Goal: Task Accomplishment & Management: Use online tool/utility

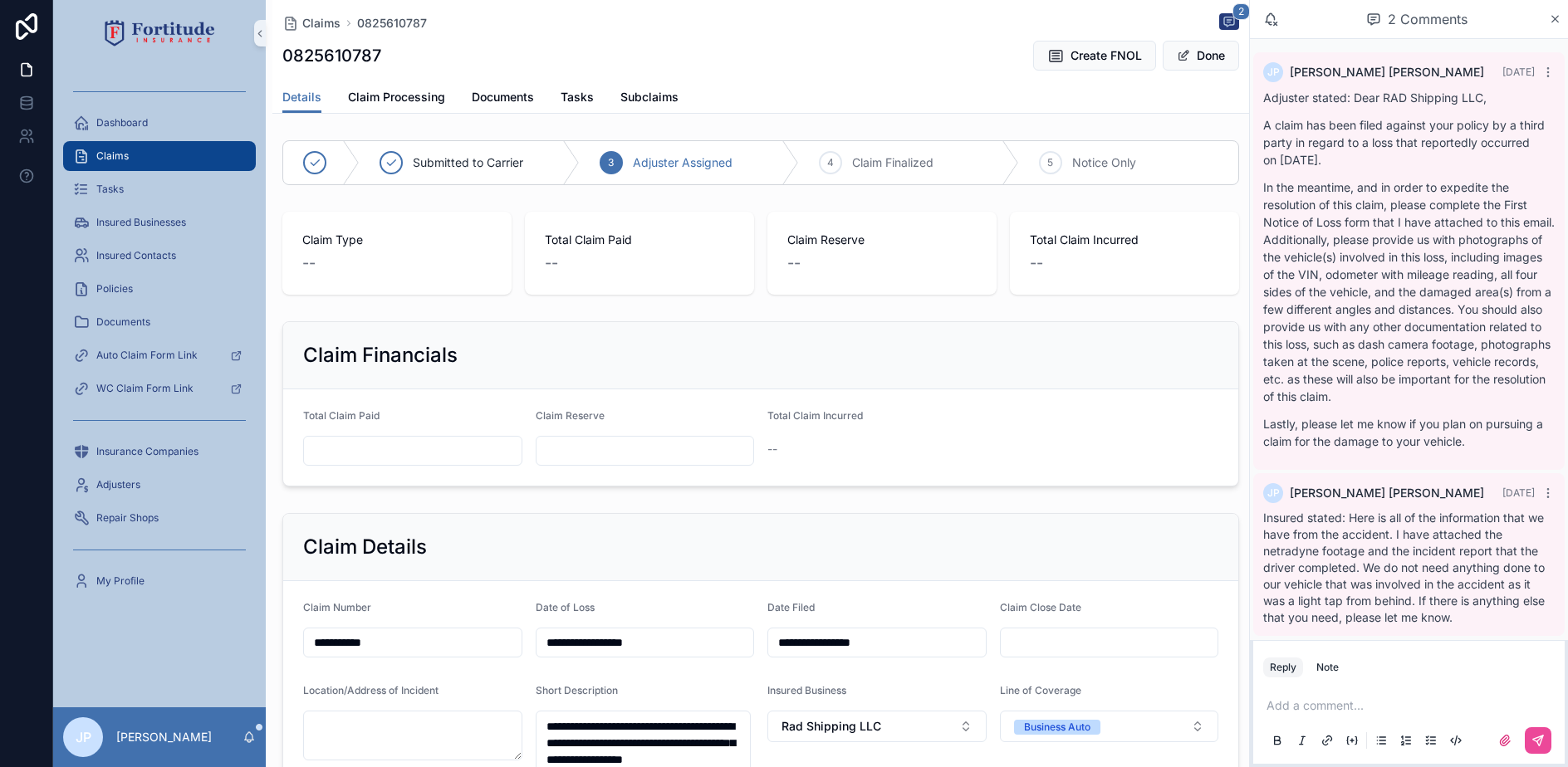
click at [206, 148] on div "Claims" at bounding box center [159, 156] width 173 height 26
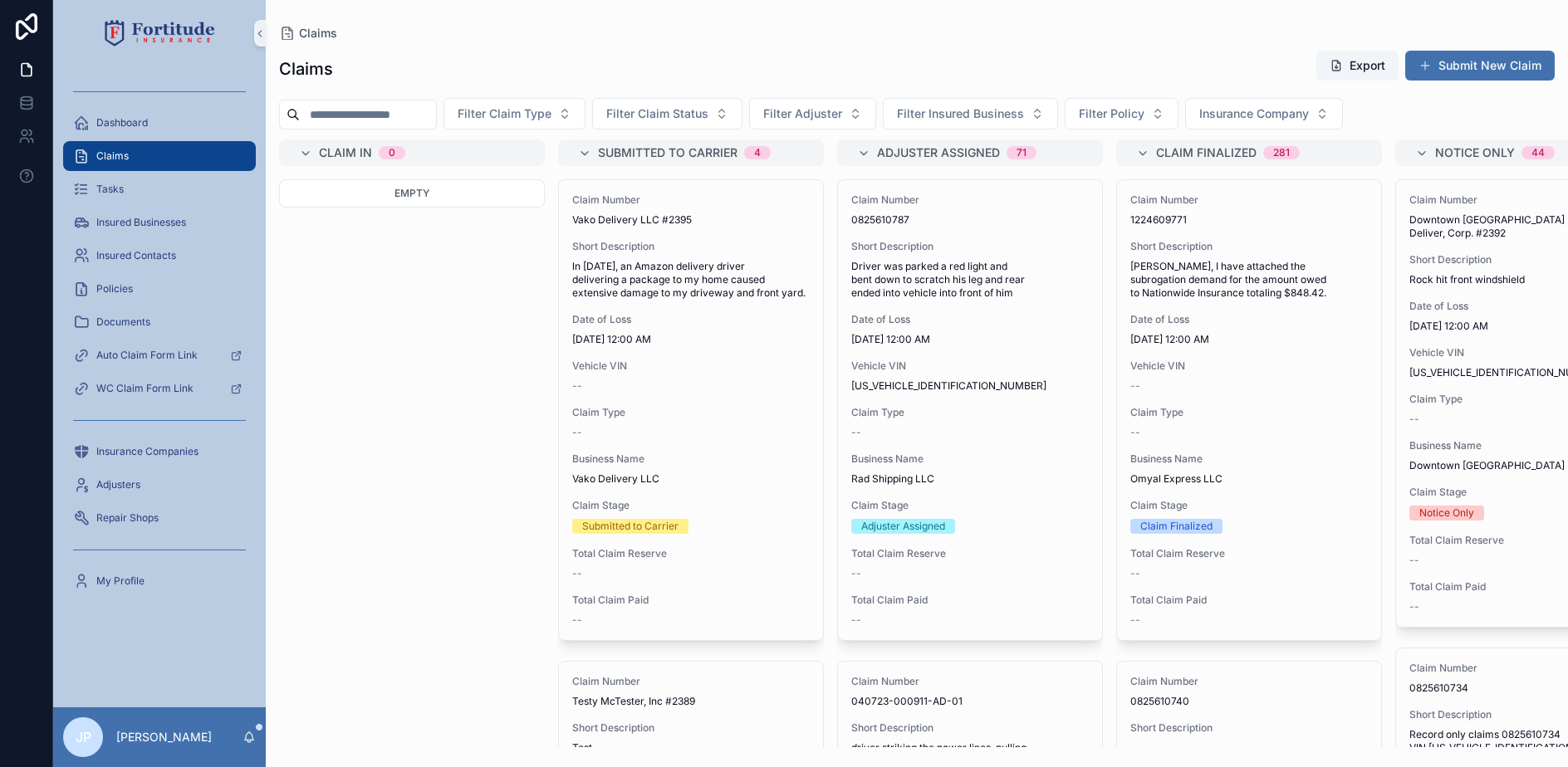
click at [399, 113] on input "scrollable content" at bounding box center [368, 114] width 136 height 24
paste input "**********"
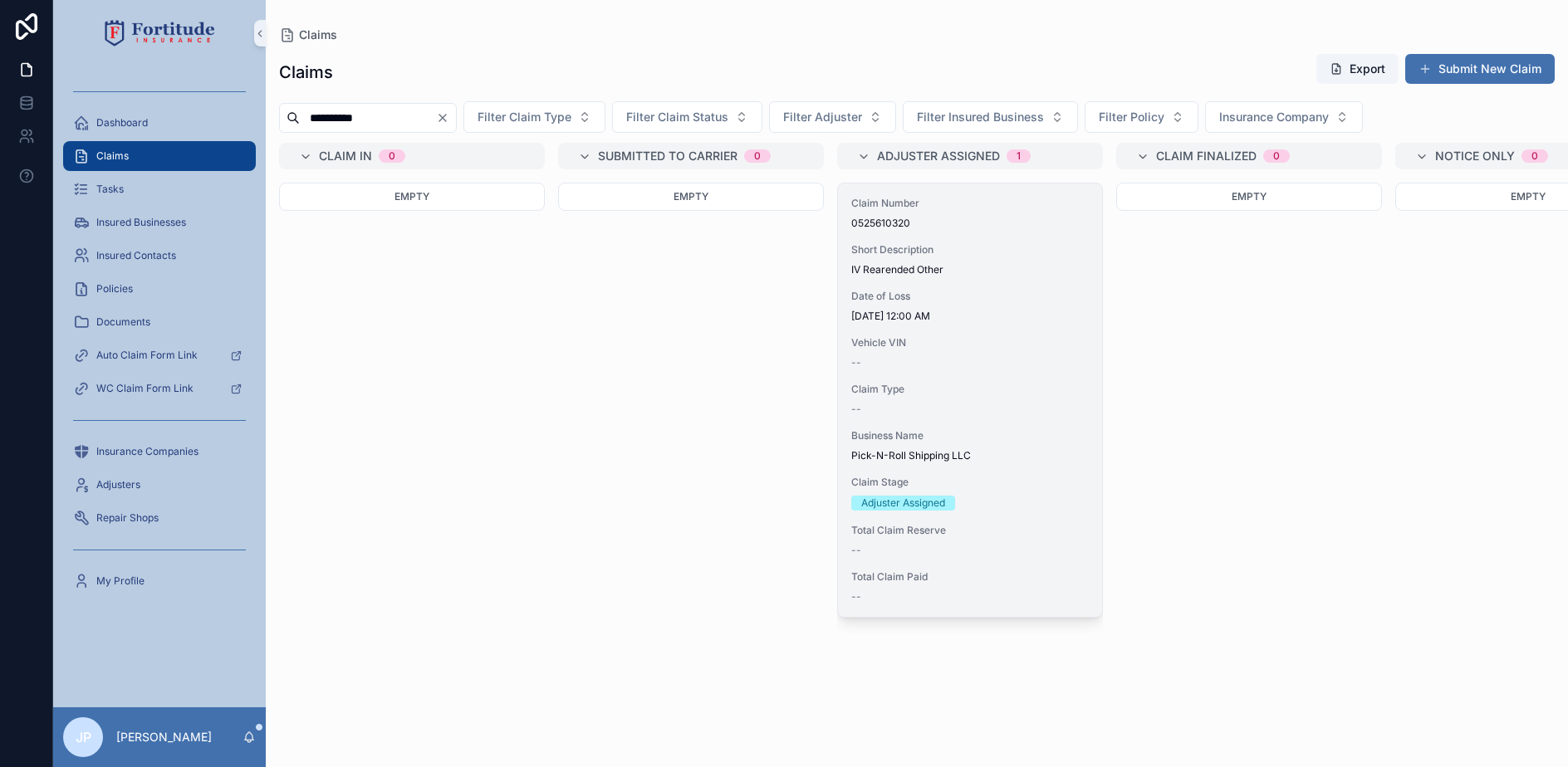
type input "**********"
click at [986, 371] on div "Claim Number 0525610320 Short Description IV Rearended Other Date of Loss [DATE…" at bounding box center [970, 400] width 264 height 434
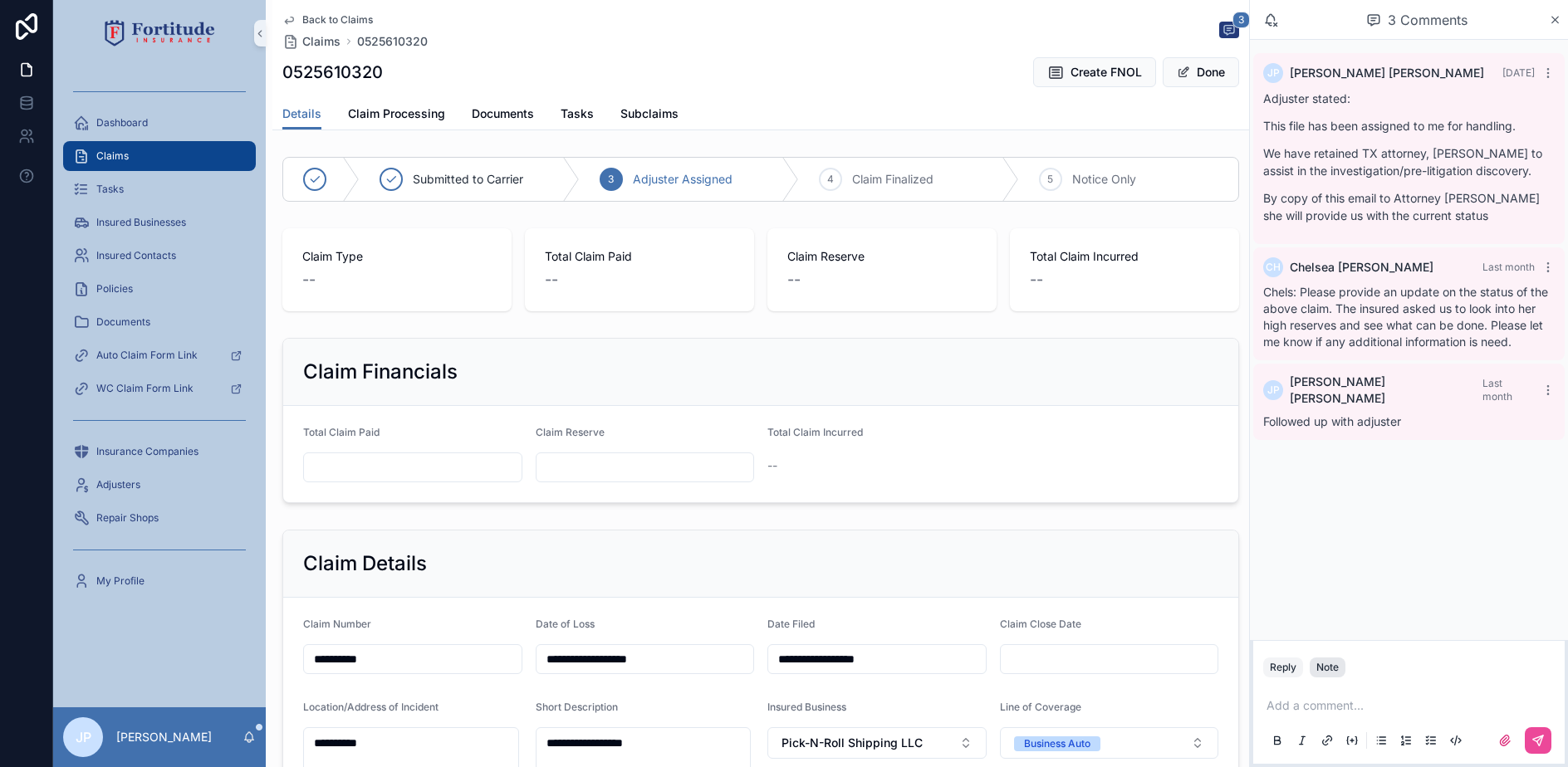
click at [1328, 668] on div "Note" at bounding box center [1328, 667] width 23 height 13
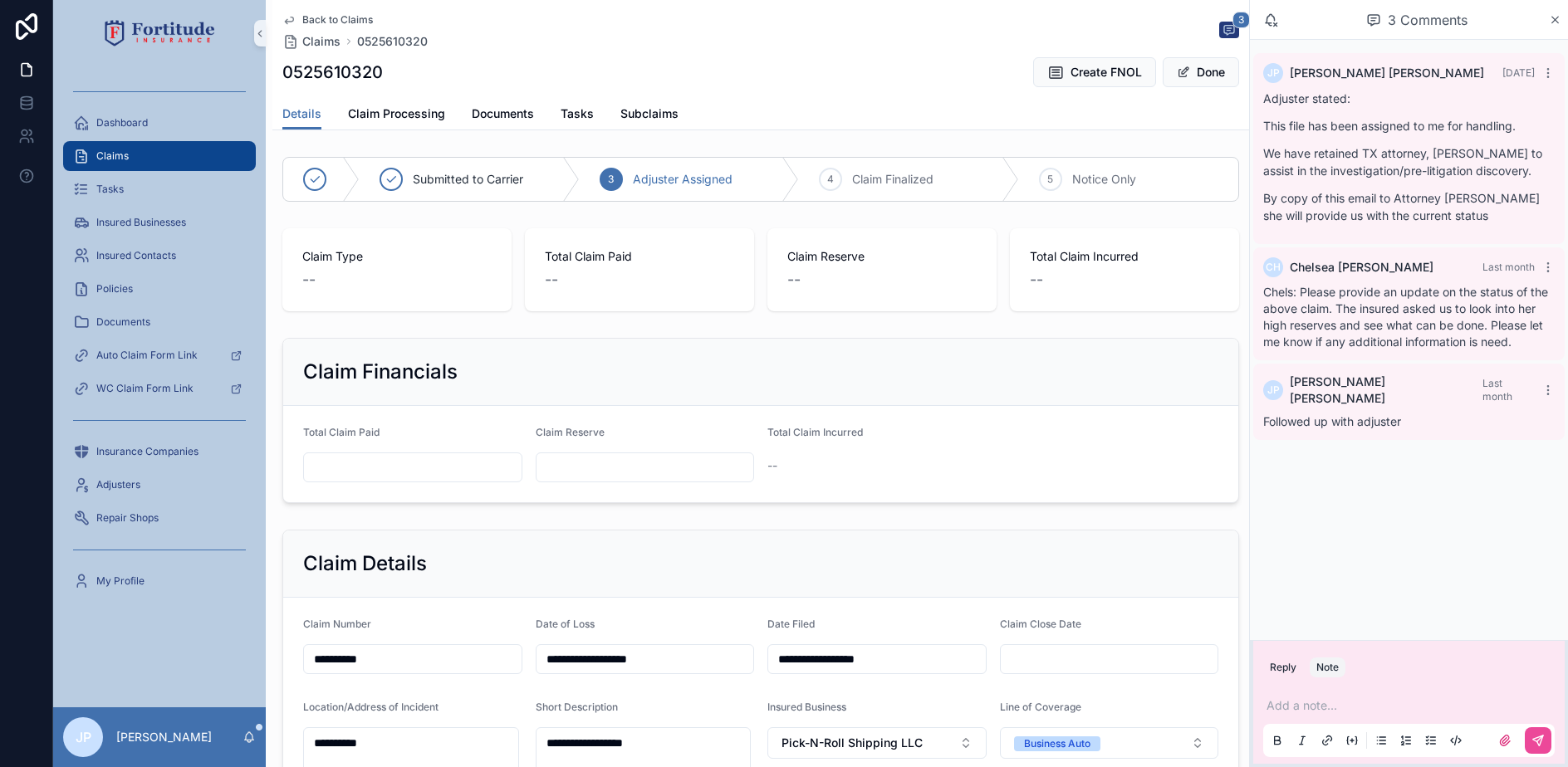
click at [1317, 690] on div "Add a note..." at bounding box center [1408, 723] width 291 height 70
click at [1314, 707] on p "scrollable content" at bounding box center [1412, 706] width 291 height 17
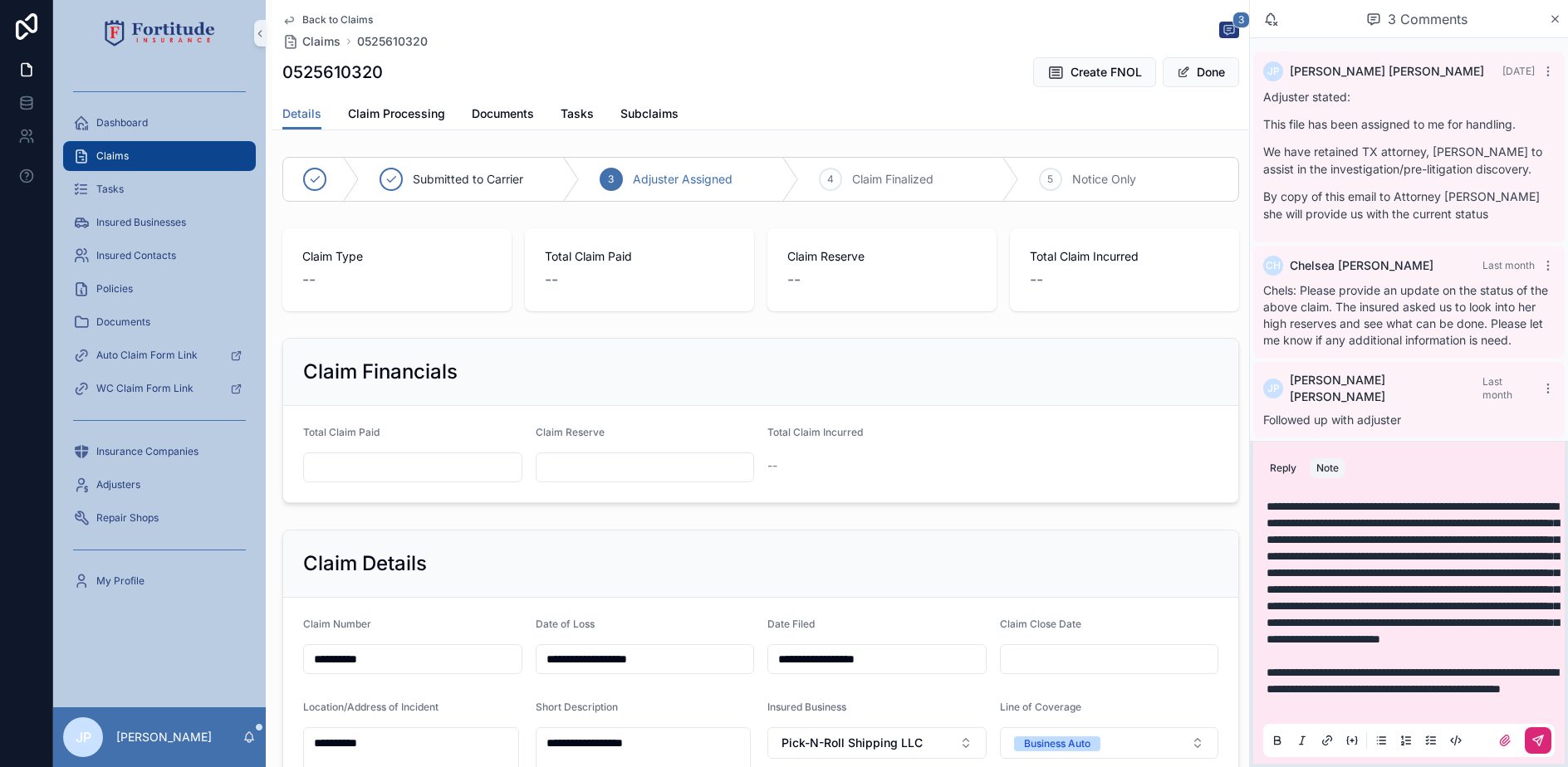
click at [1531, 751] on button "scrollable content" at bounding box center [1538, 741] width 26 height 26
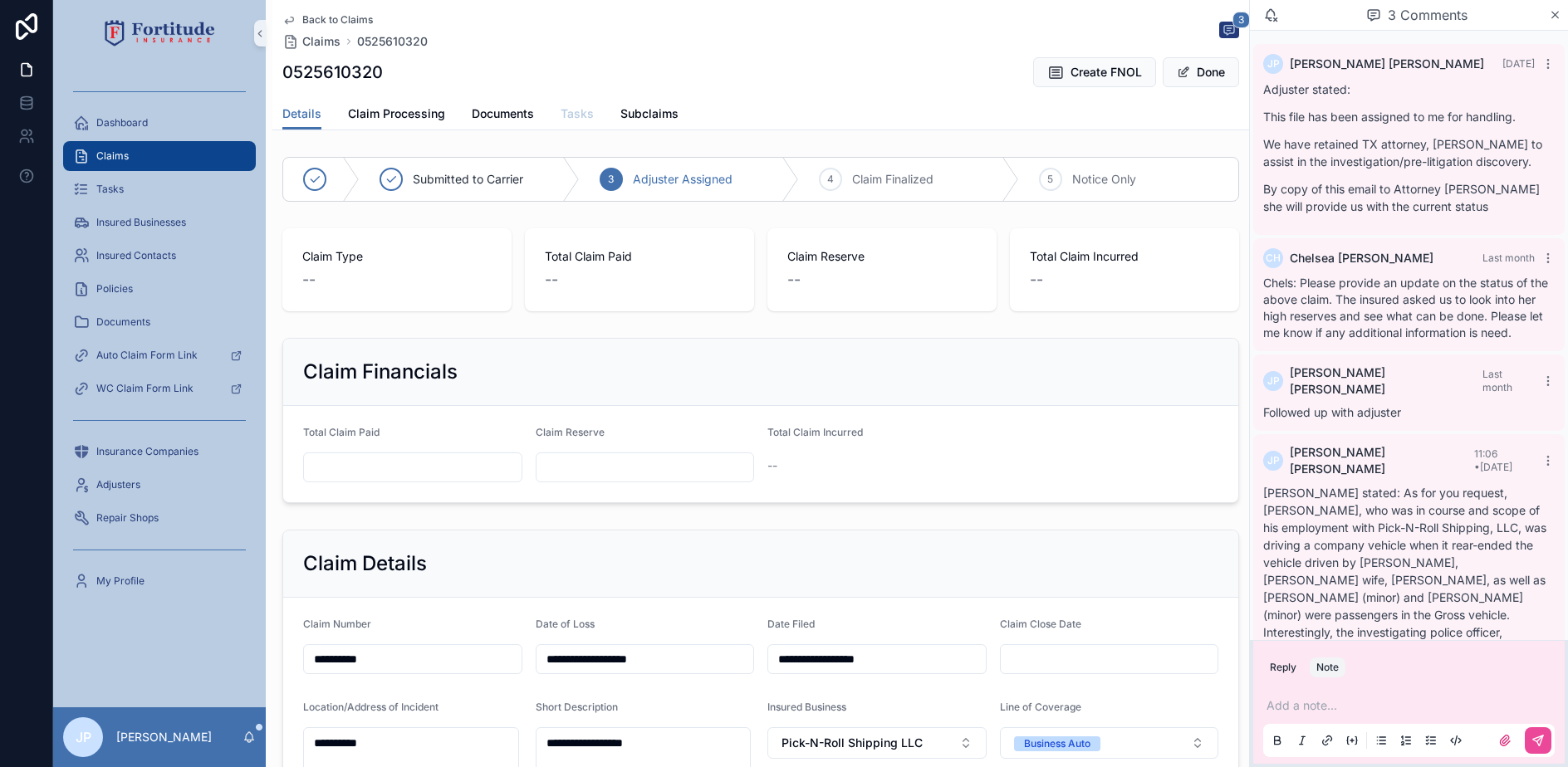
click at [585, 122] on link "Tasks" at bounding box center [577, 115] width 33 height 33
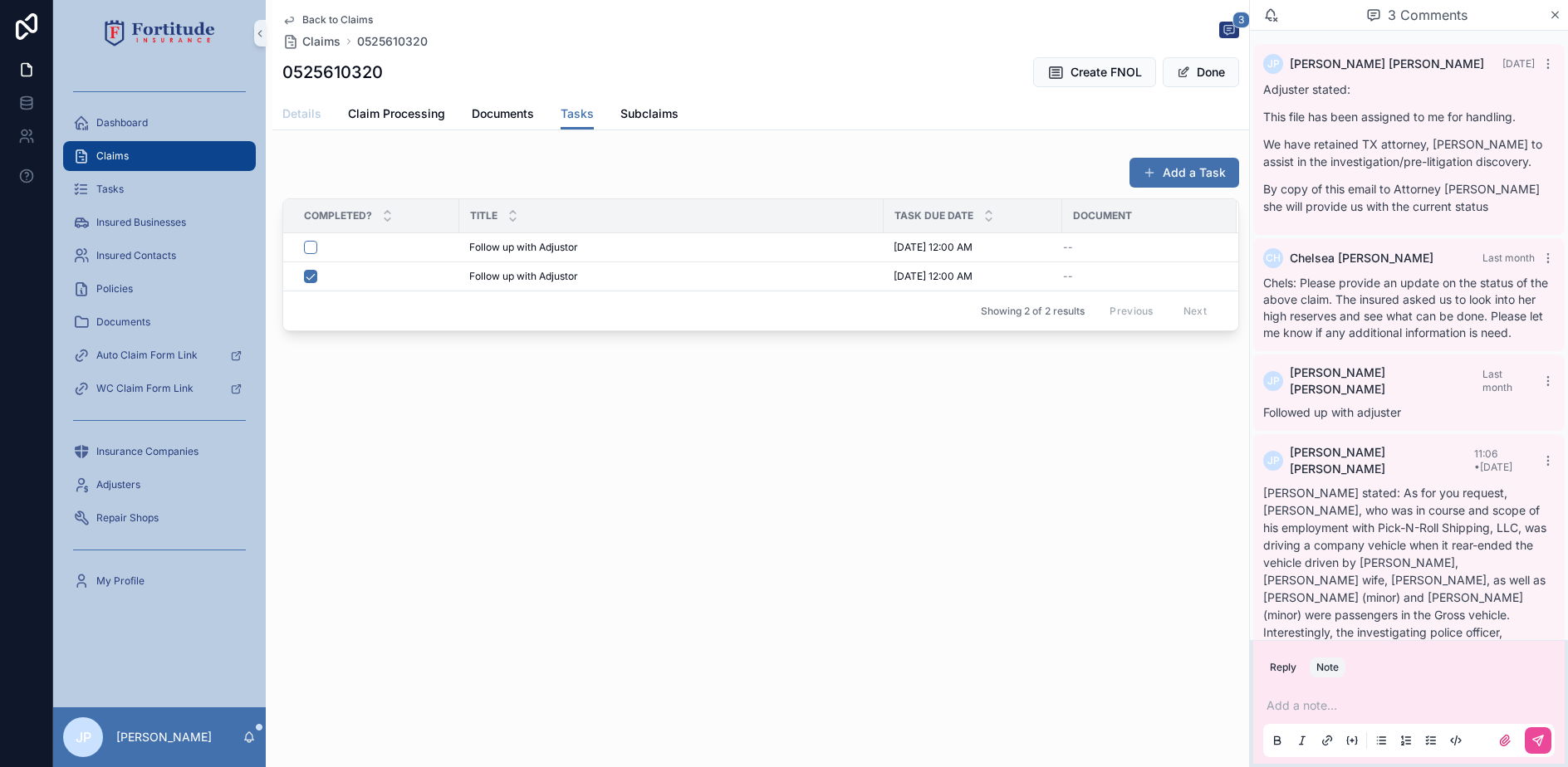
click at [297, 113] on span "Details" at bounding box center [302, 114] width 39 height 17
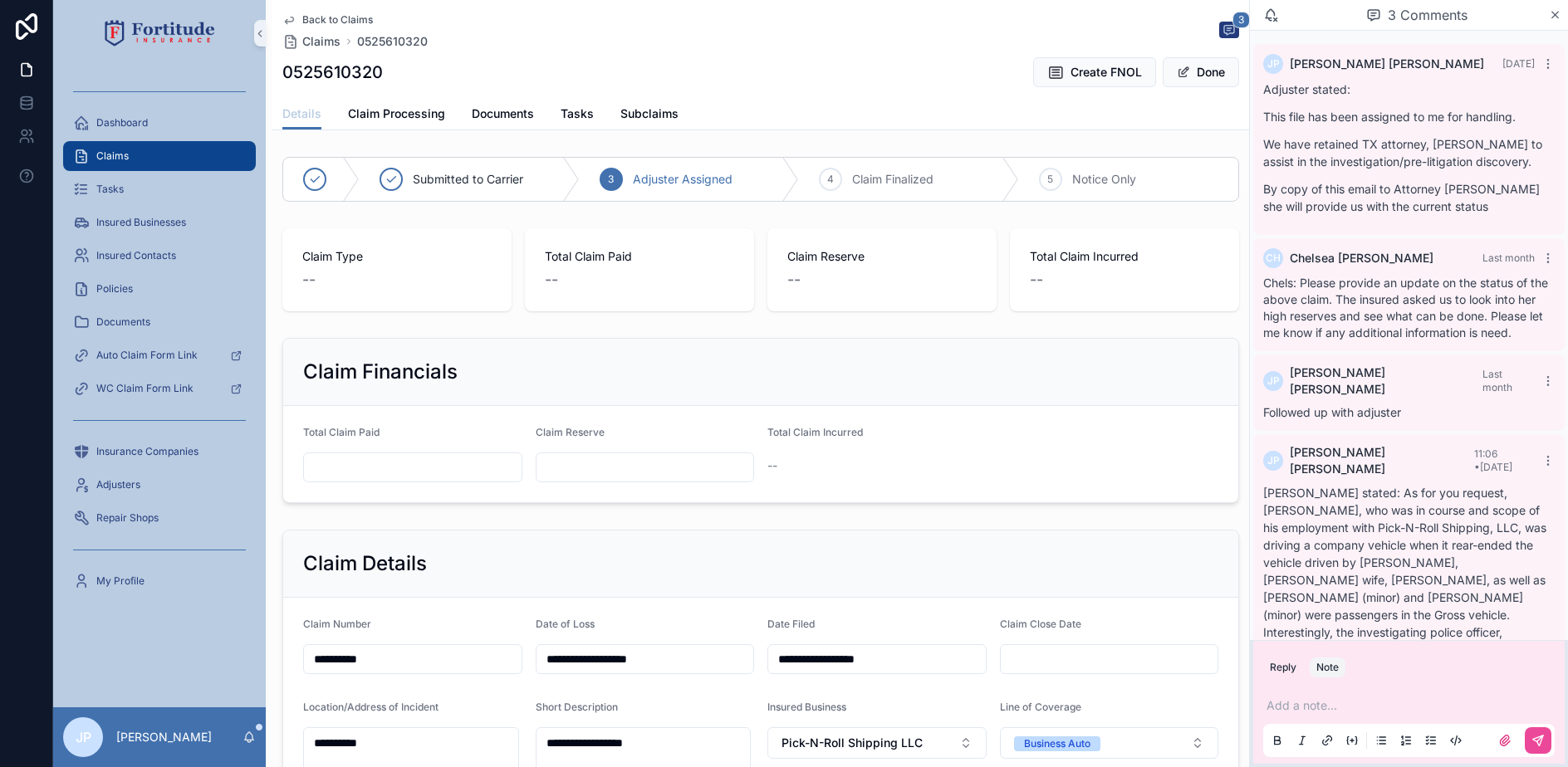
scroll to position [159, 0]
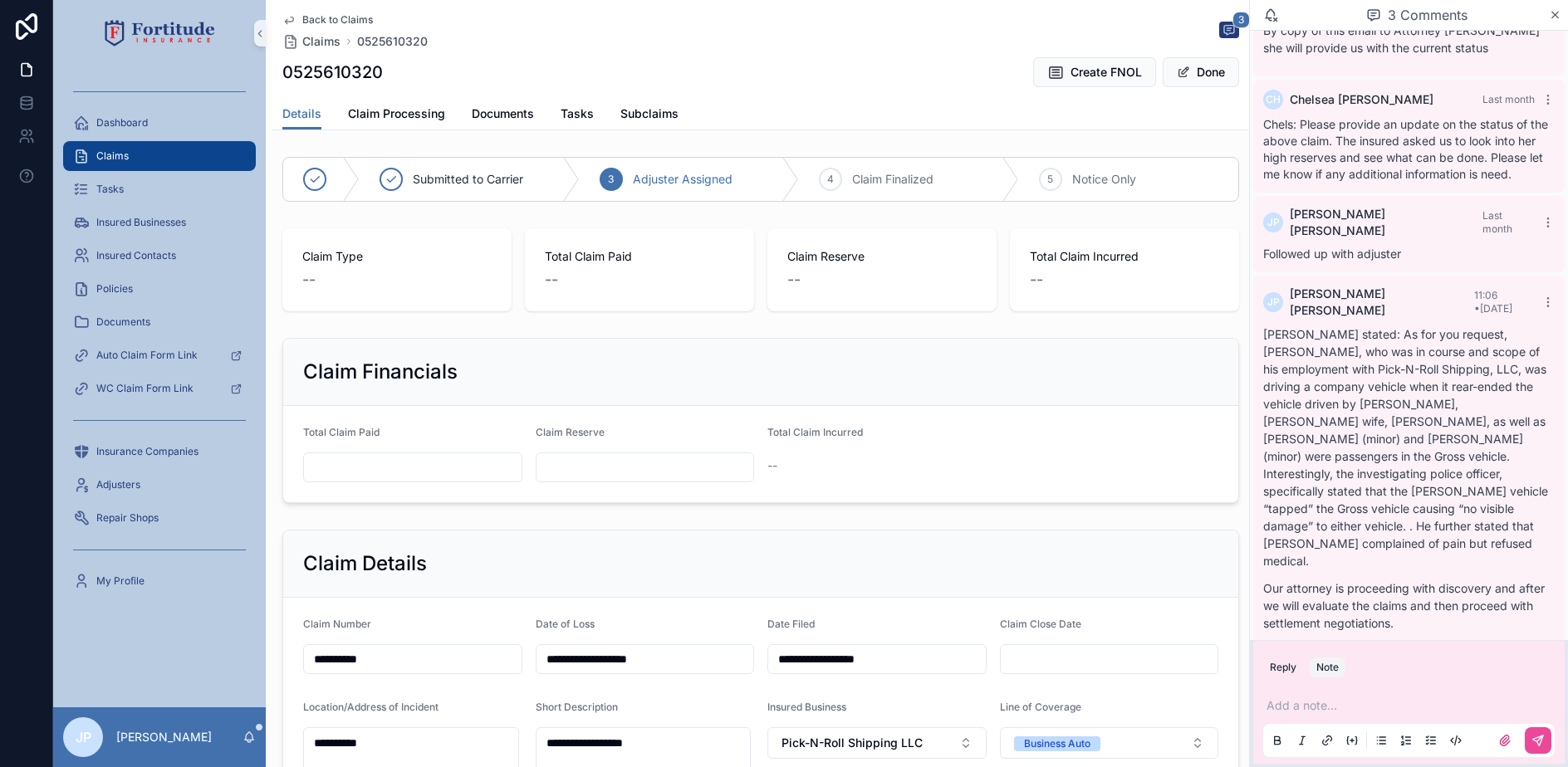
click at [119, 168] on div "Claims" at bounding box center [159, 156] width 173 height 26
click at [120, 159] on span "Claims" at bounding box center [112, 156] width 32 height 13
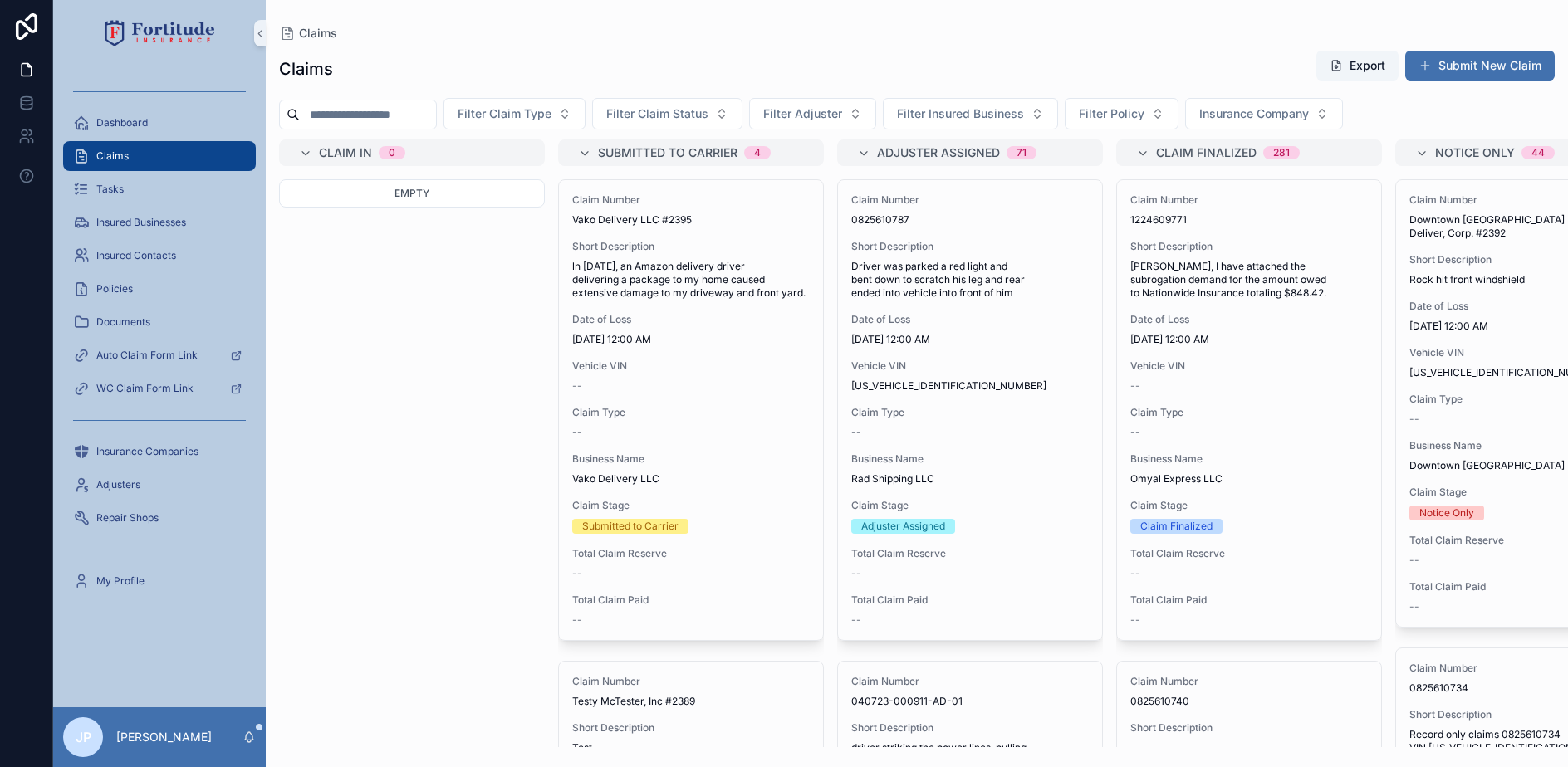
click at [388, 112] on input "scrollable content" at bounding box center [368, 114] width 136 height 24
paste input "**********"
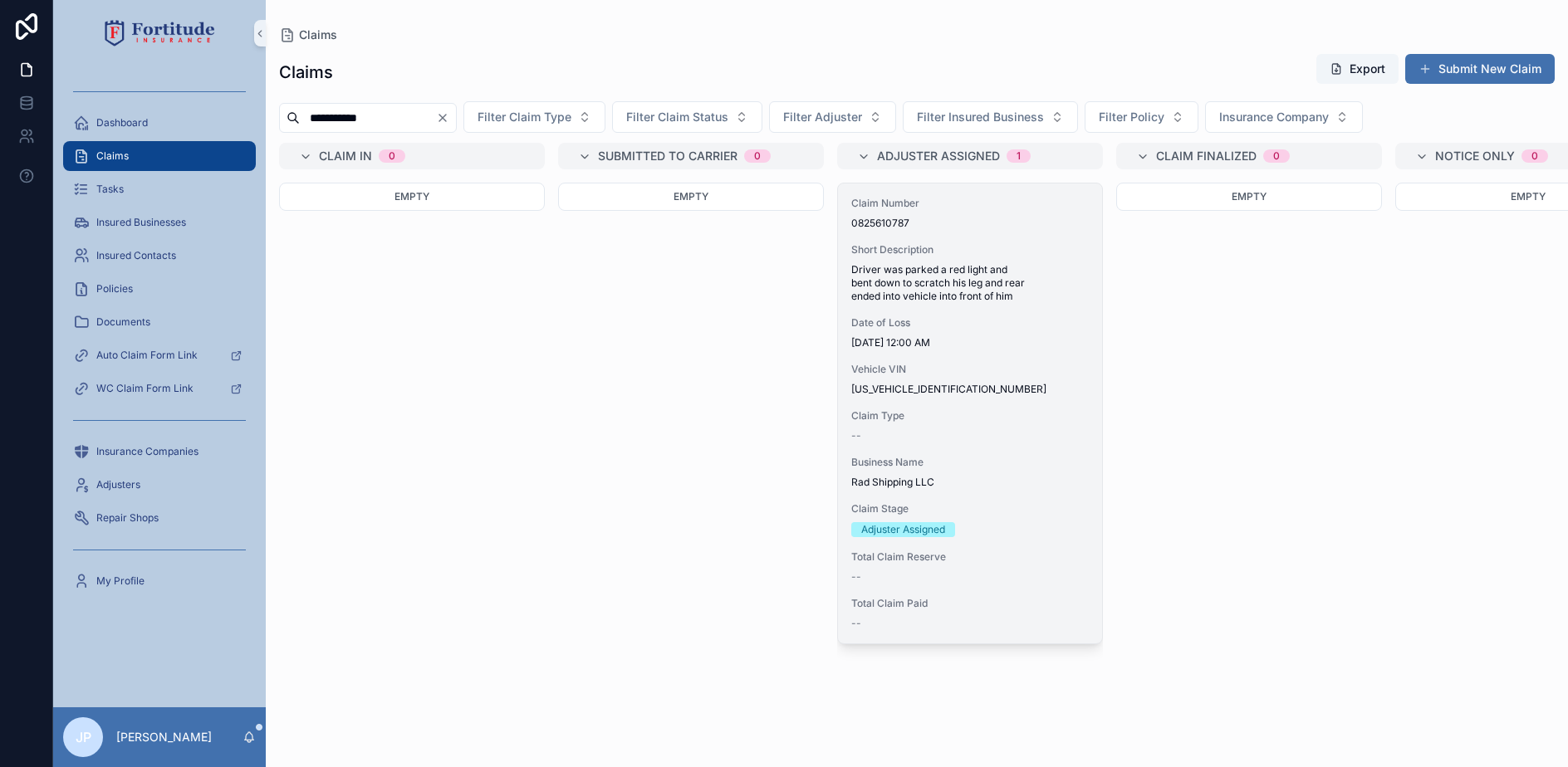
type input "**********"
click at [932, 323] on span "Date of Loss" at bounding box center [970, 323] width 237 height 13
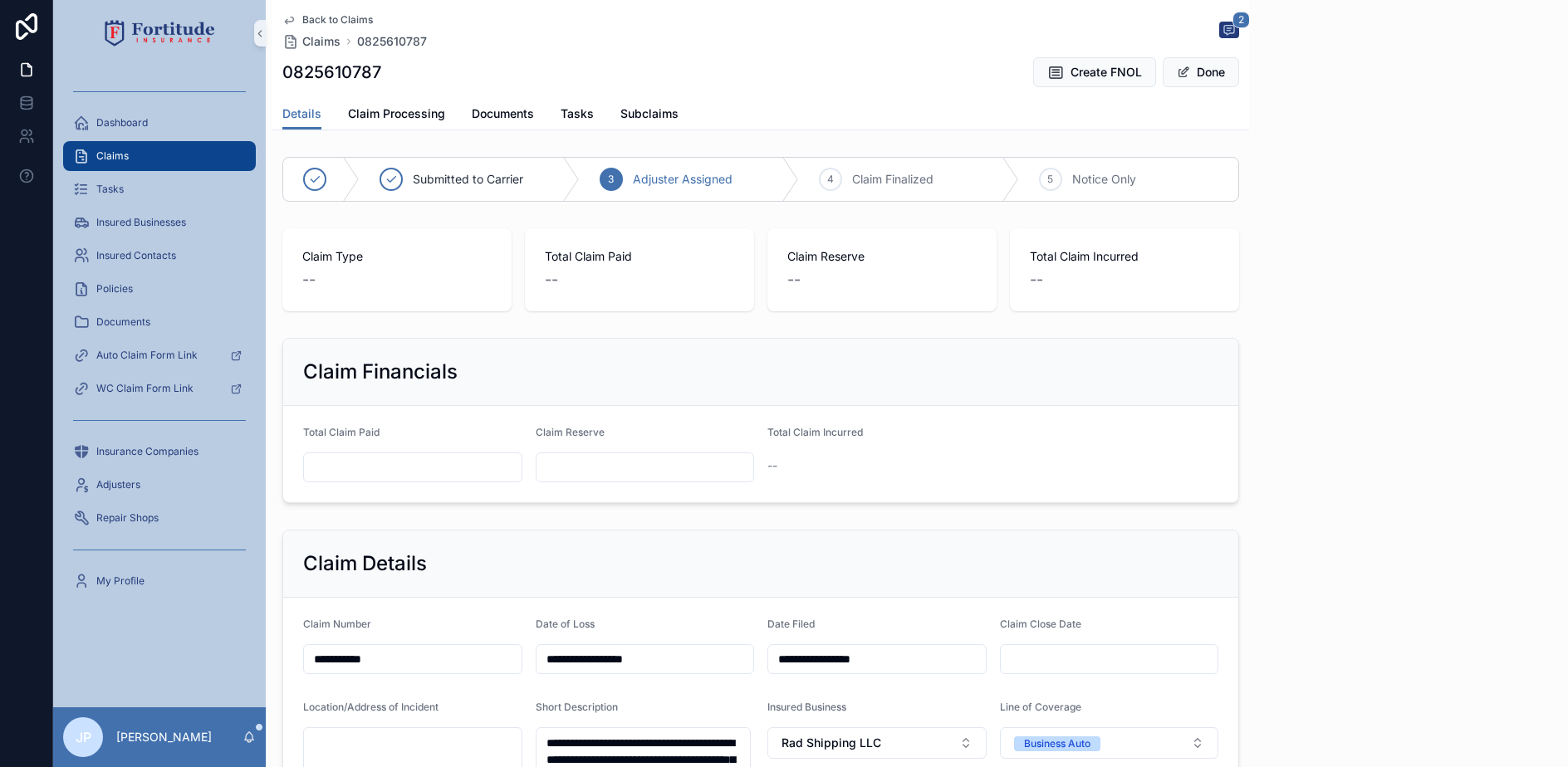
scroll to position [26, 0]
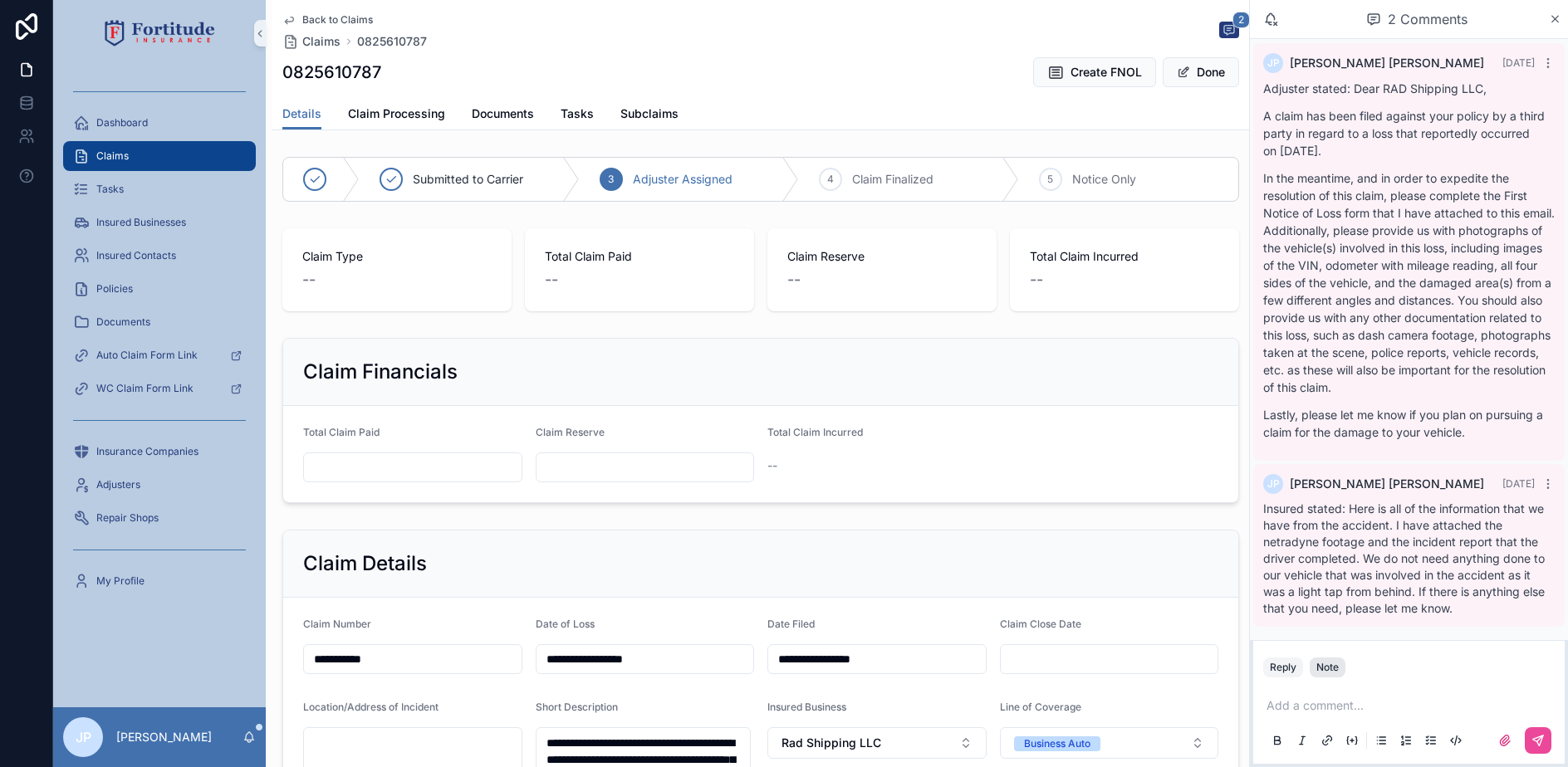
click at [1331, 674] on button "Note" at bounding box center [1328, 667] width 36 height 20
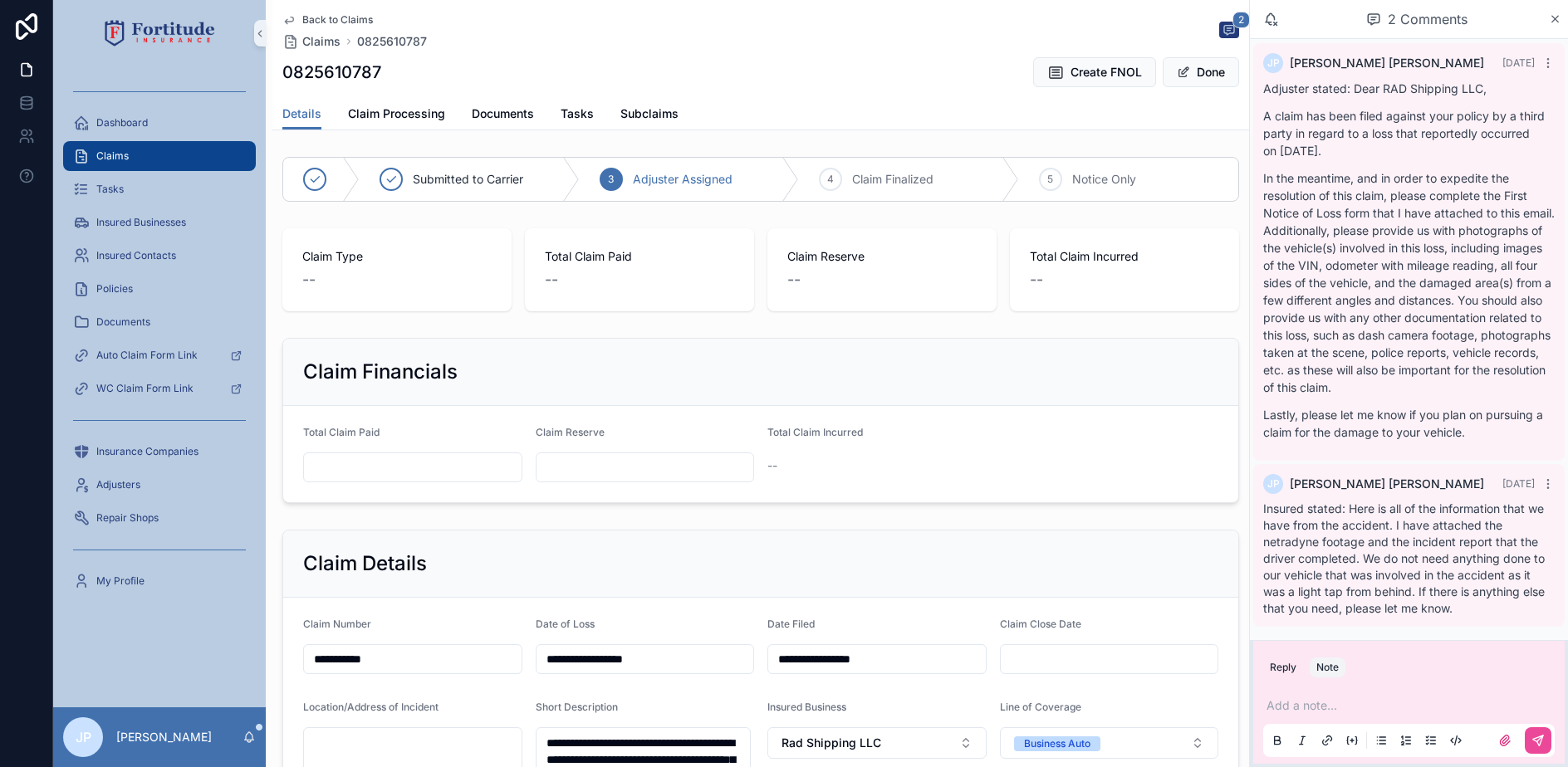
click at [1315, 713] on p "scrollable content" at bounding box center [1412, 706] width 291 height 17
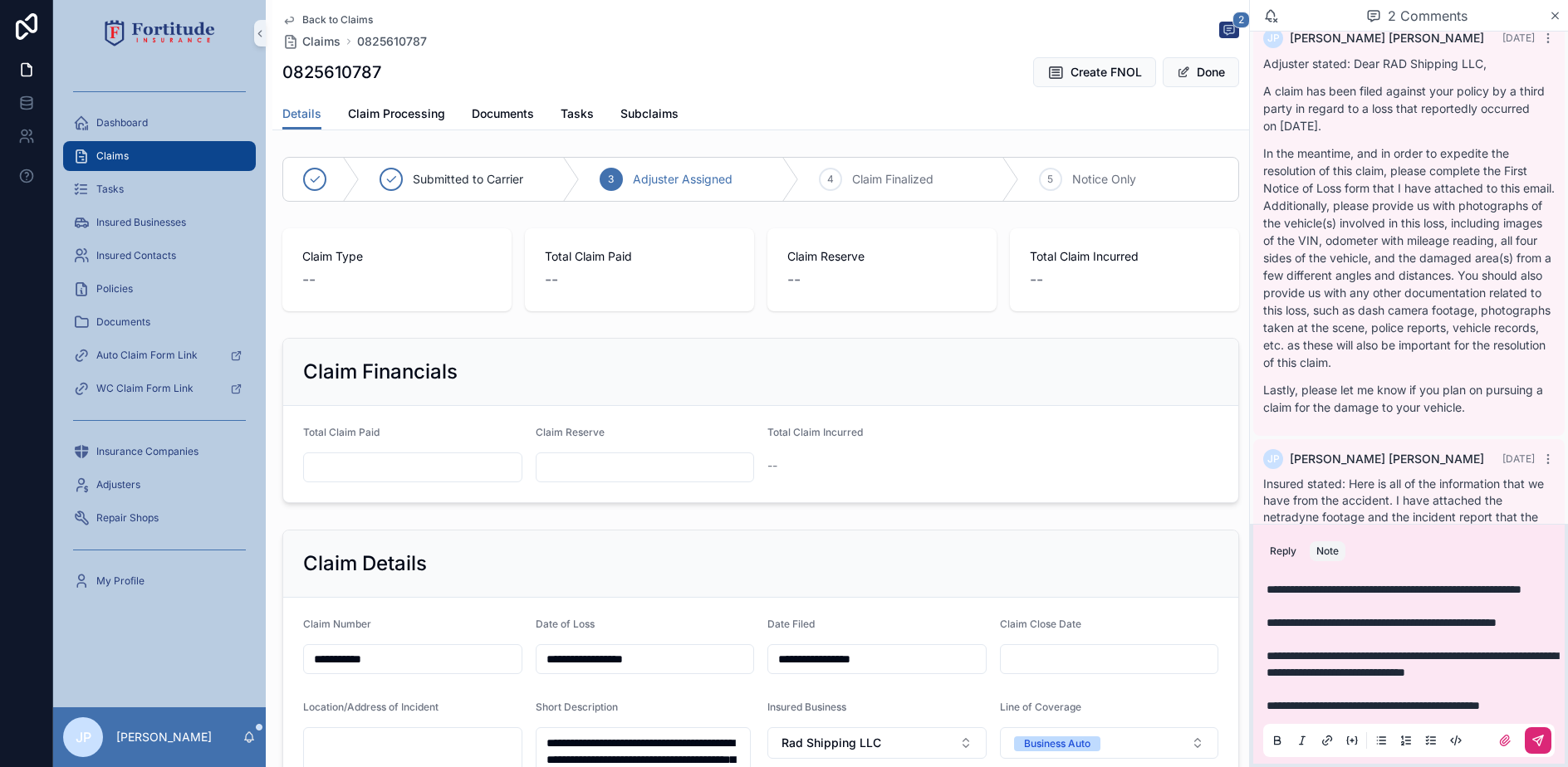
click at [1535, 732] on button "scrollable content" at bounding box center [1538, 741] width 26 height 26
